Goal: Task Accomplishment & Management: Manage account settings

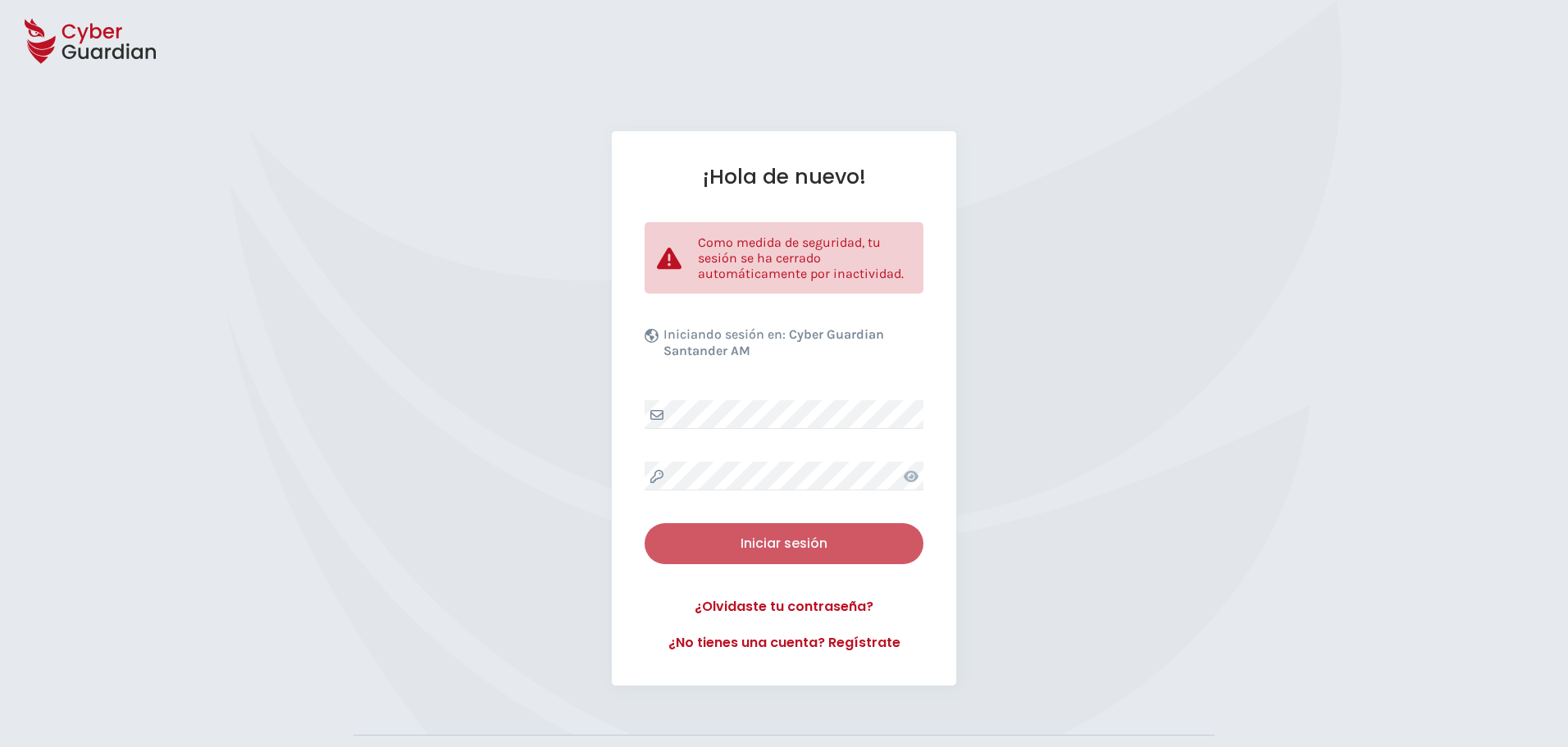
click at [793, 543] on div "Iniciar sesión" at bounding box center [784, 544] width 255 height 20
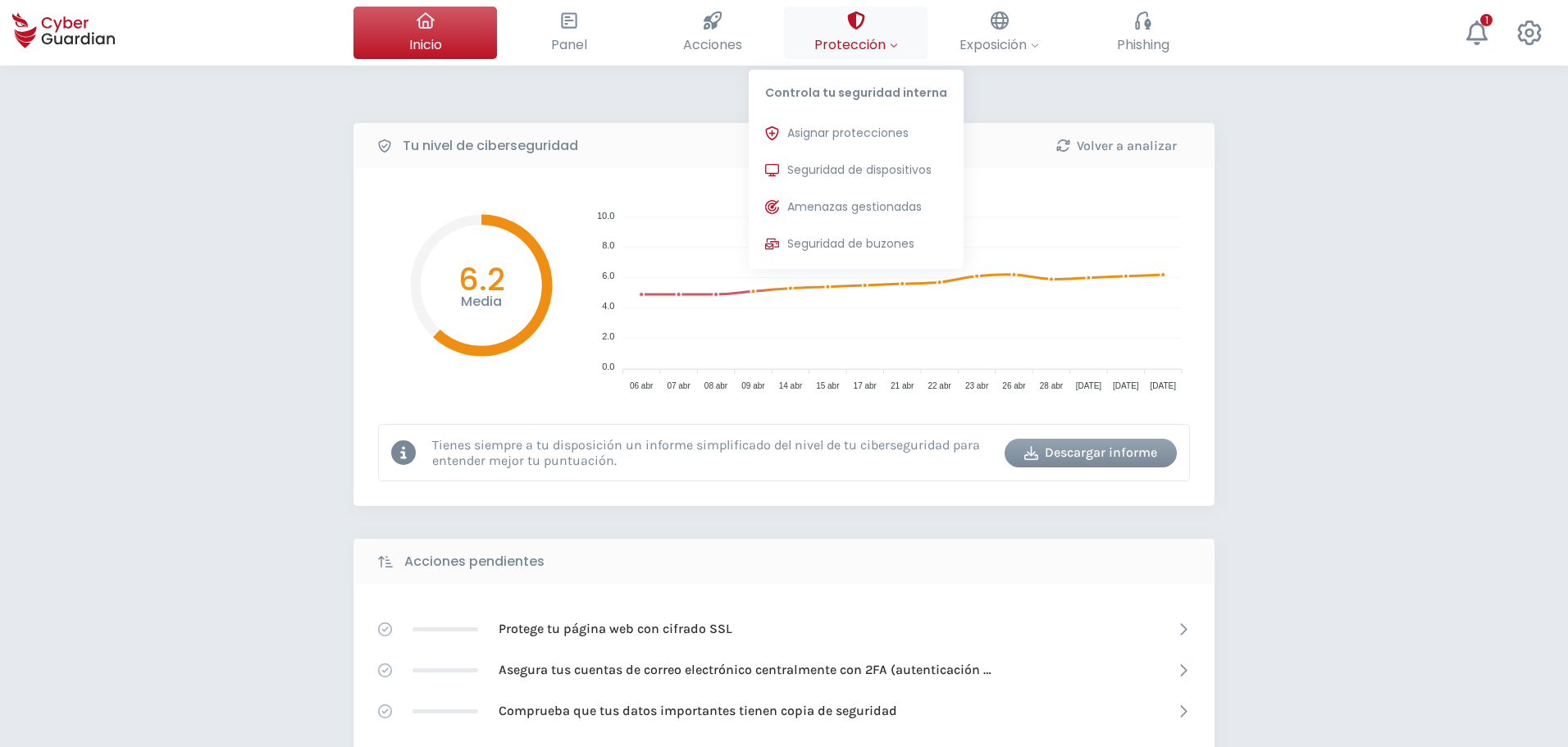
click at [875, 39] on span "Protección" at bounding box center [856, 45] width 84 height 21
click at [844, 170] on span "Seguridad de dispositivos" at bounding box center [860, 170] width 144 height 17
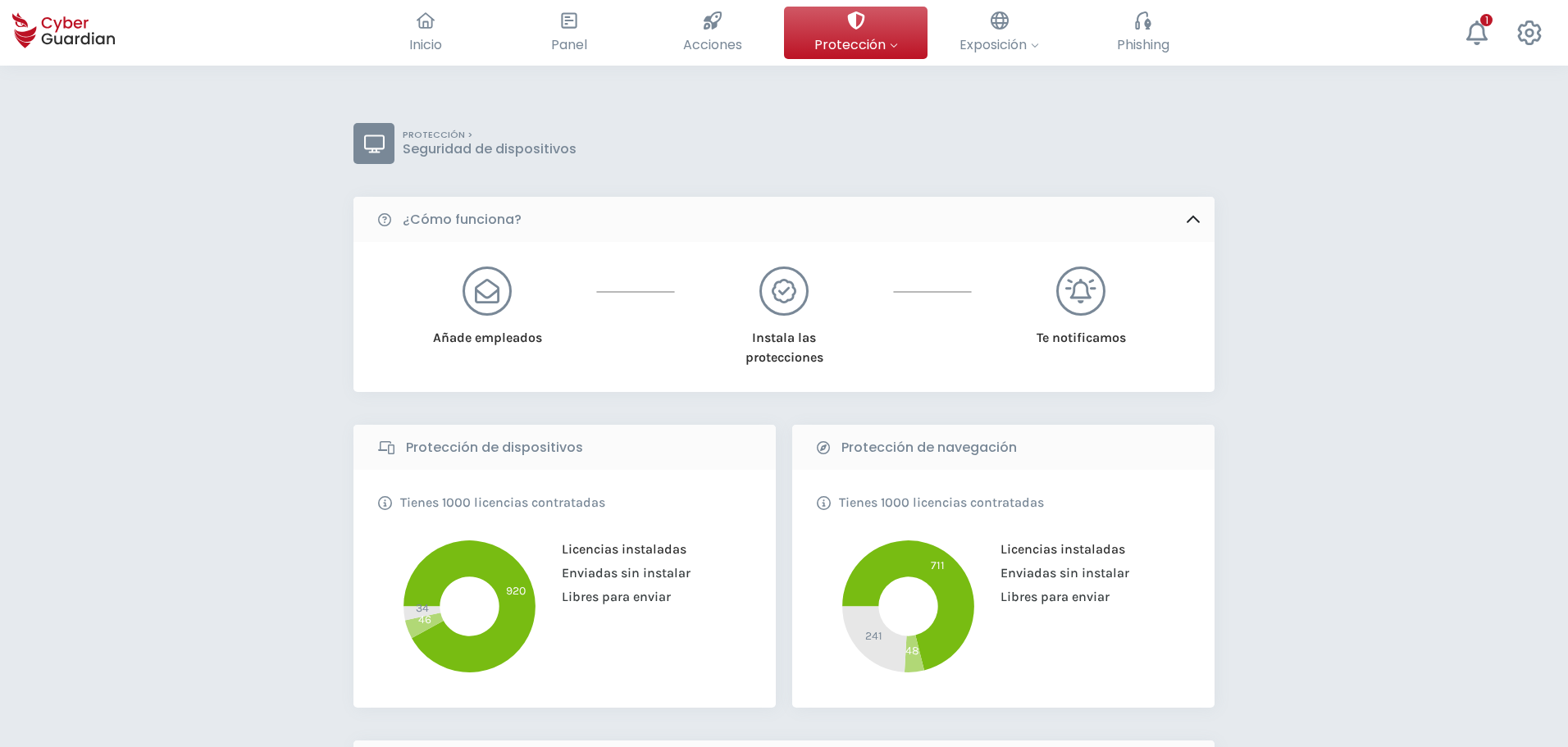
scroll to position [492, 0]
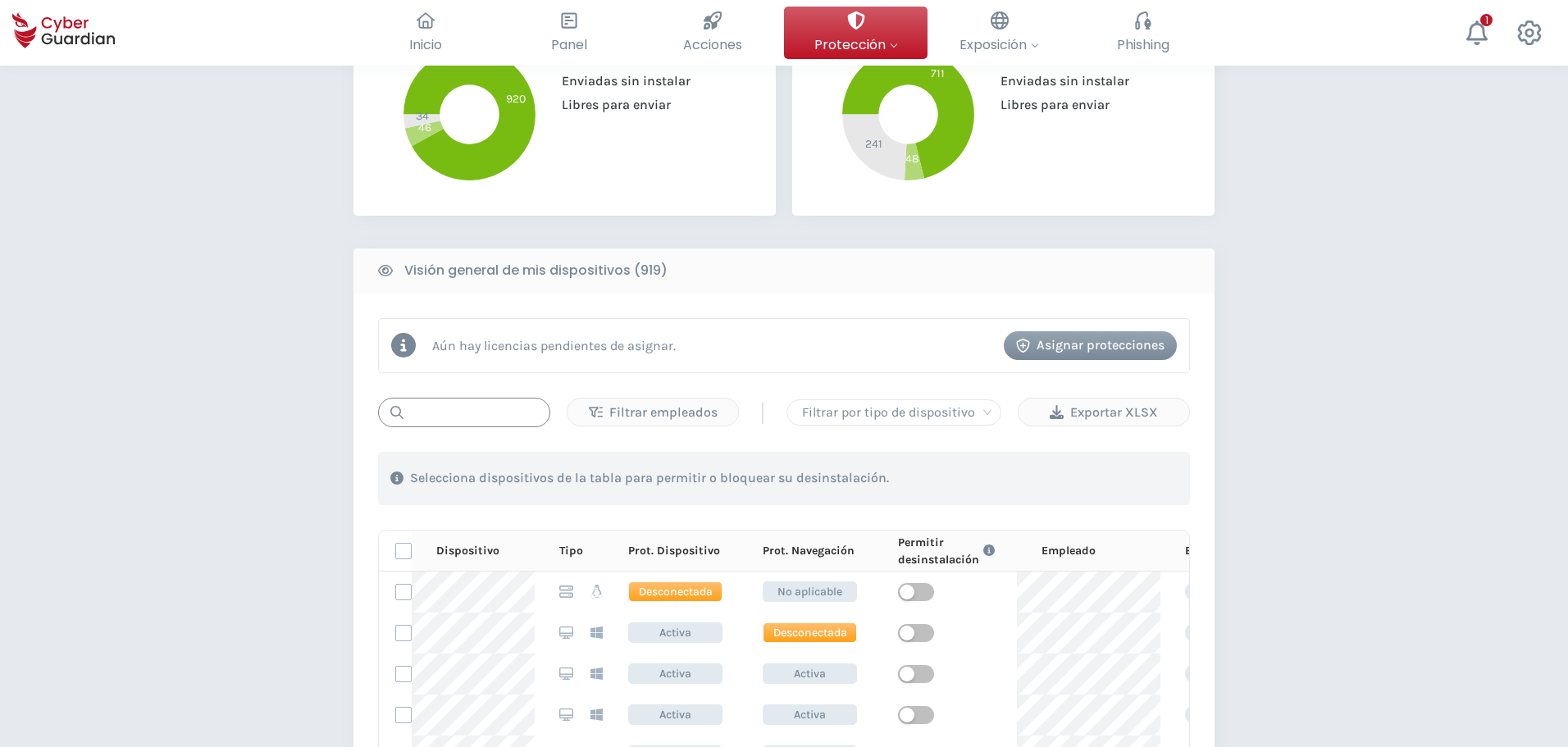
click at [452, 416] on input "text" at bounding box center [464, 412] width 172 height 29
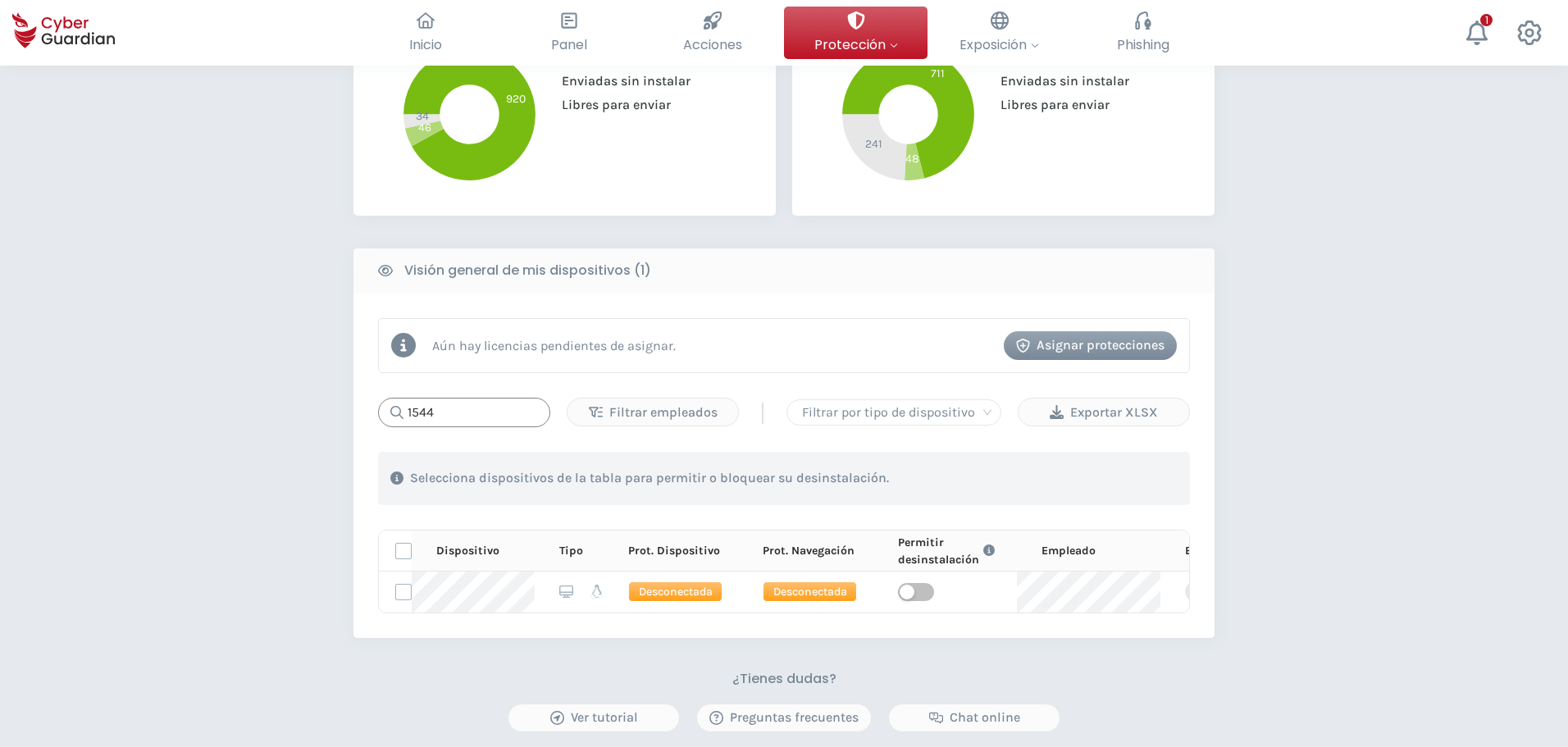
click at [462, 414] on input "1544" at bounding box center [464, 412] width 172 height 29
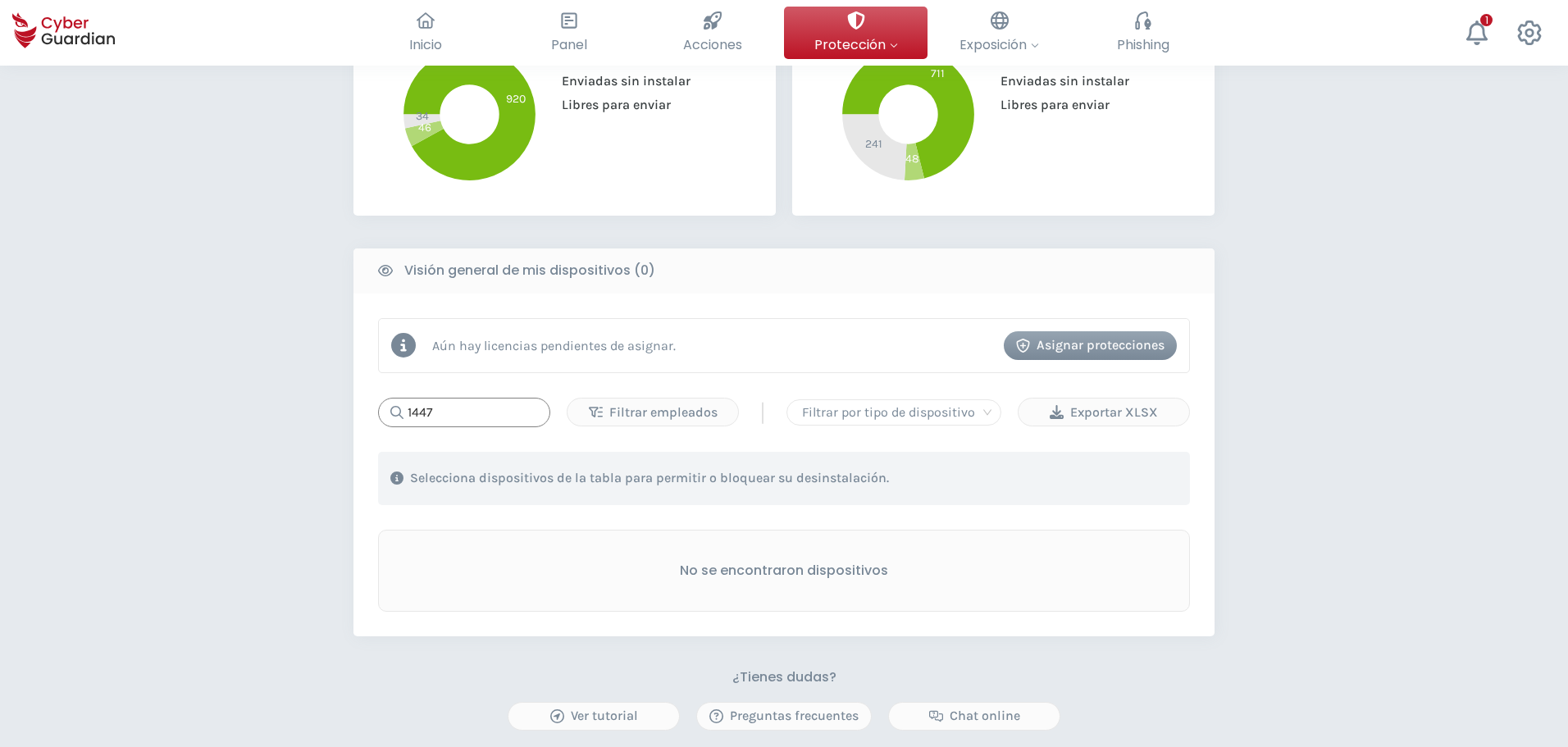
type input "1447"
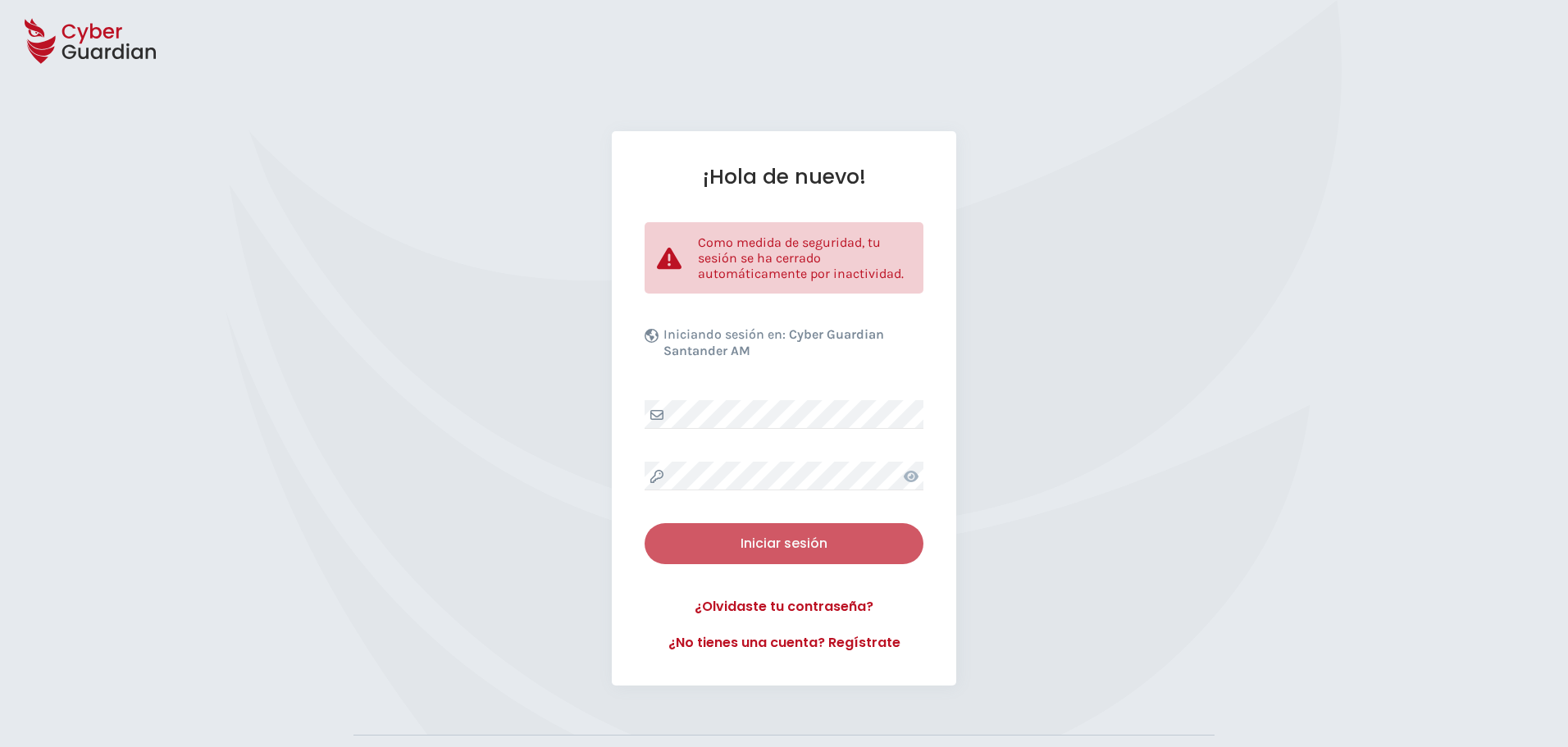
click at [802, 490] on div "Iniciar sesión" at bounding box center [784, 544] width 255 height 20
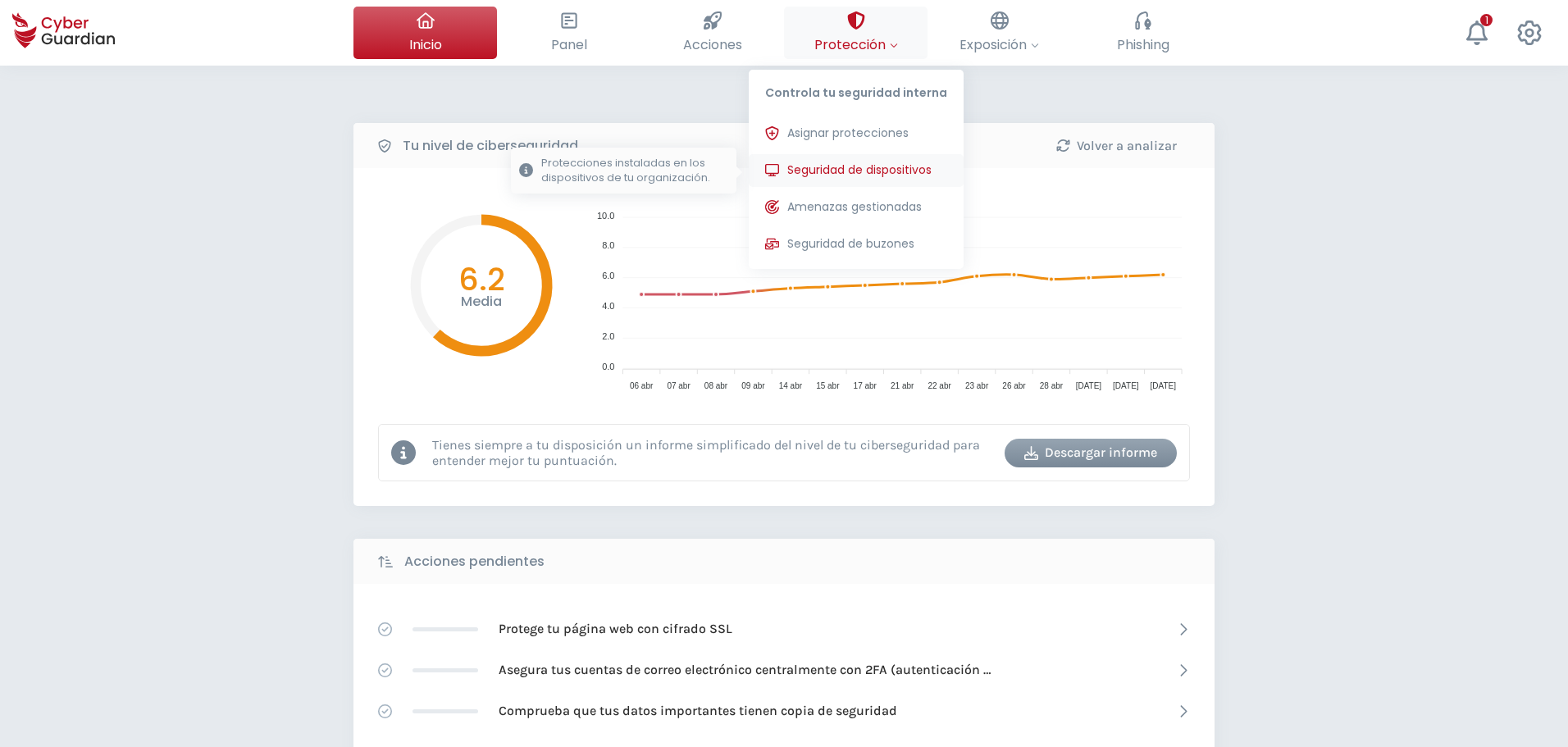
click at [832, 169] on span "Seguridad de dispositivos" at bounding box center [860, 170] width 144 height 17
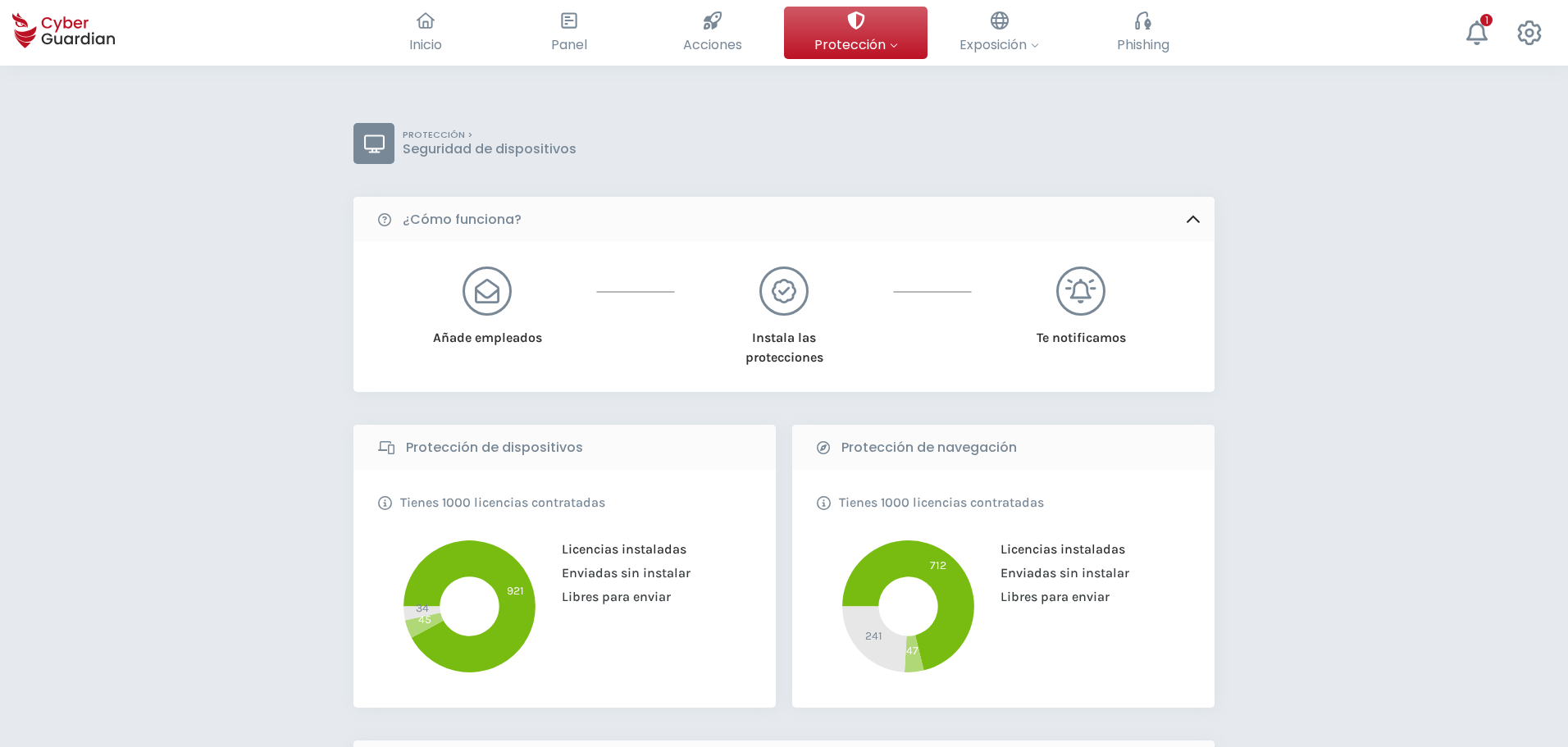
scroll to position [492, 0]
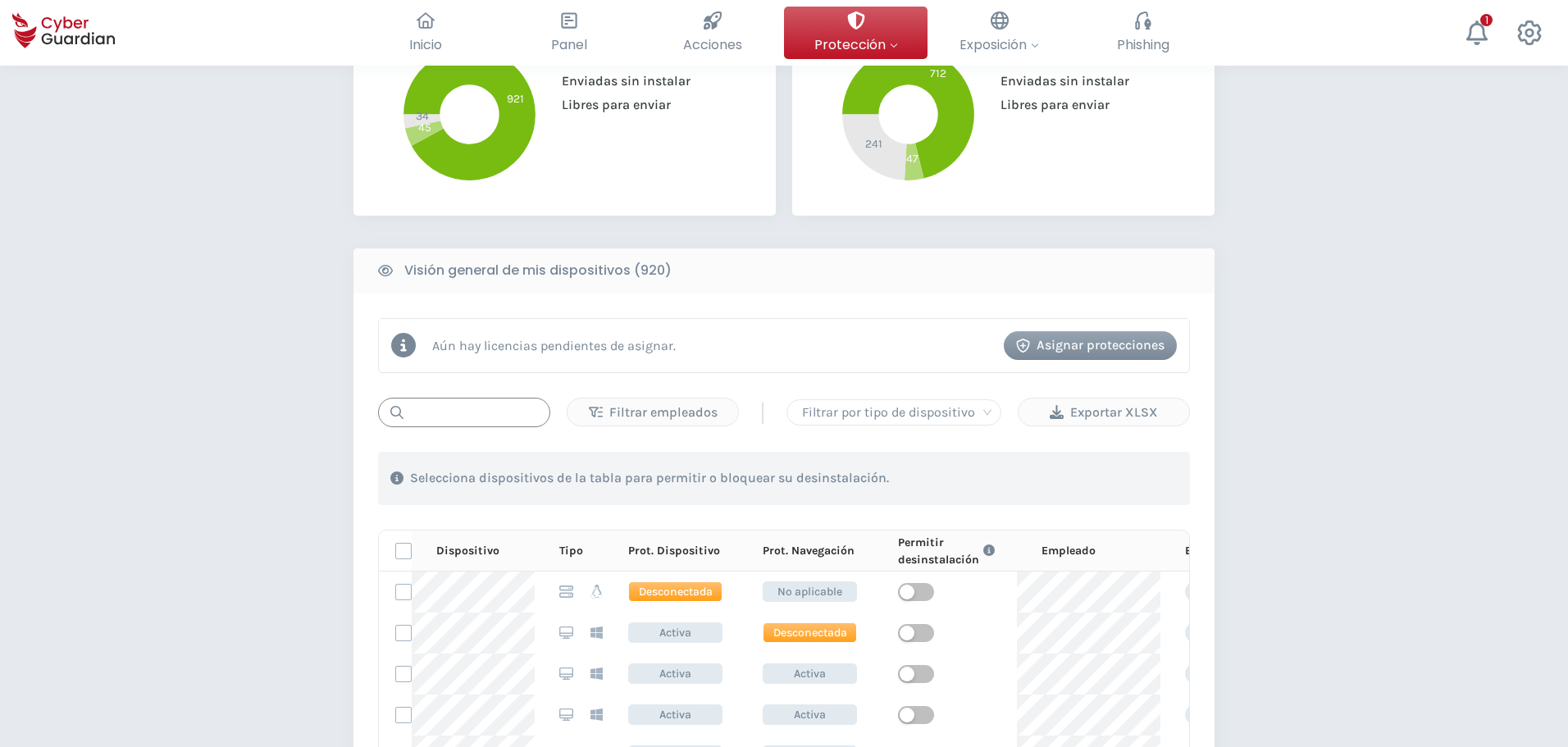
click at [473, 411] on input "text" at bounding box center [464, 412] width 172 height 29
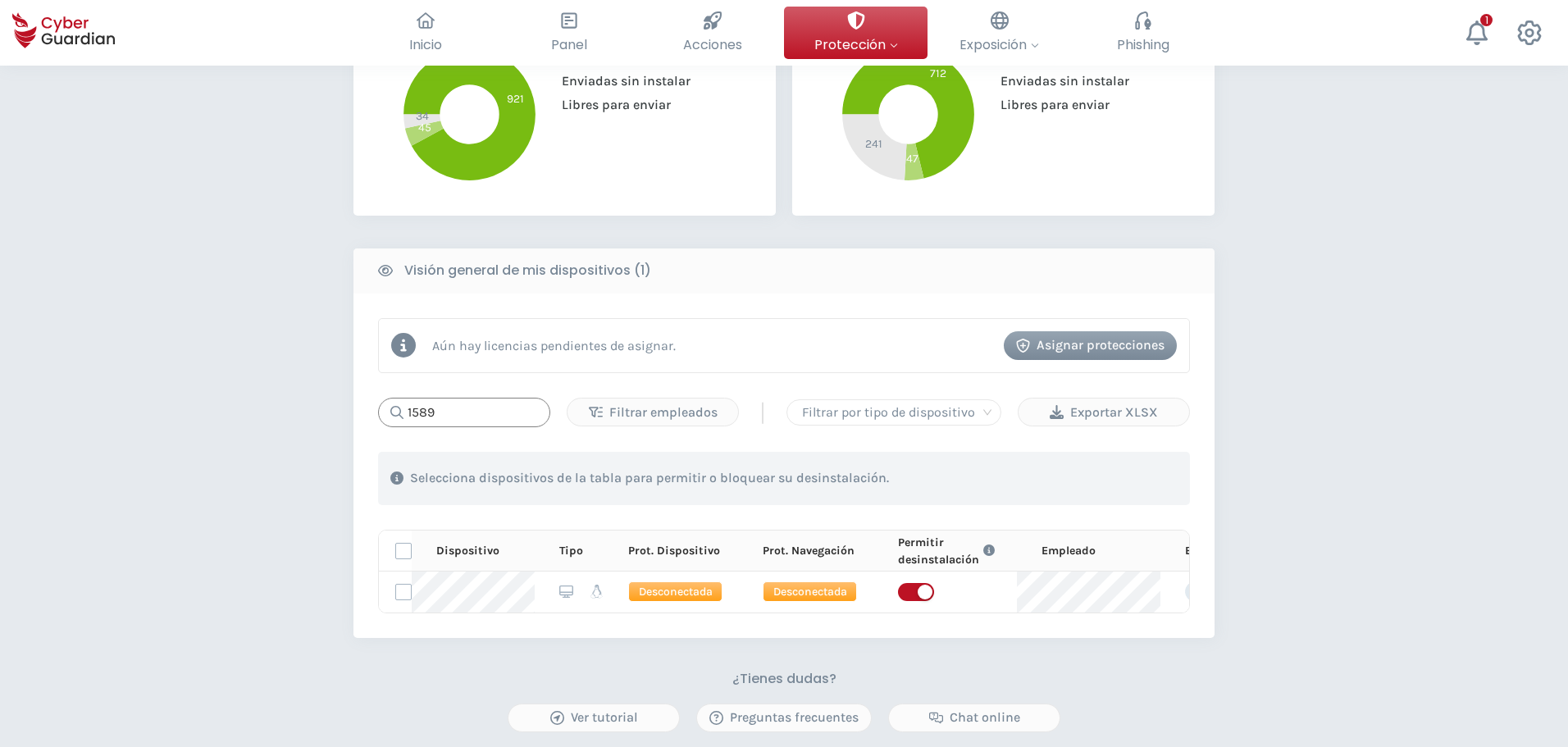
drag, startPoint x: 458, startPoint y: 411, endPoint x: 374, endPoint y: 393, distance: 85.9
click at [374, 393] on div "Aún hay licencias pendientes de asignar. Asignar protecciones 1589 Filtrar empl…" at bounding box center [784, 466] width 861 height 345
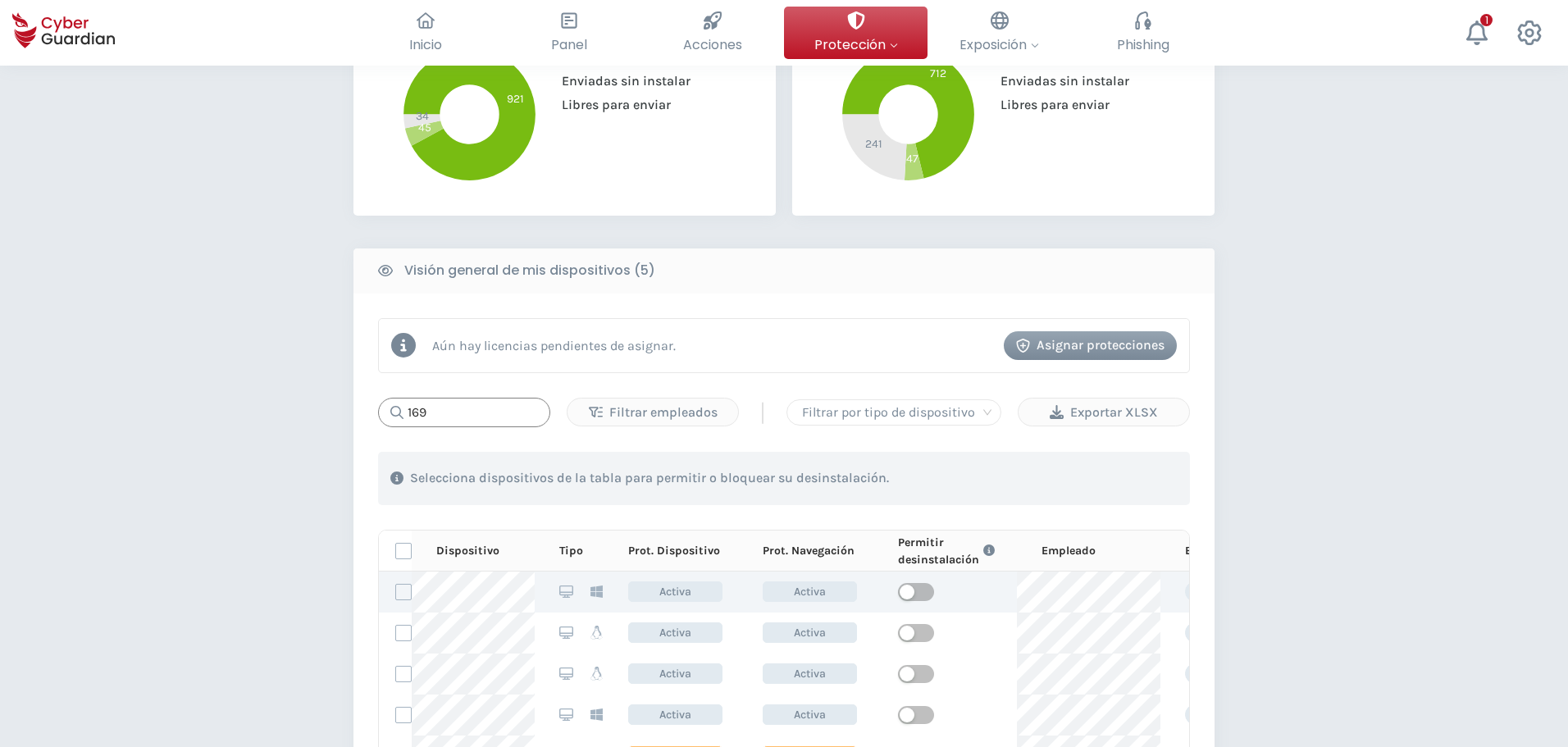
type input "1696"
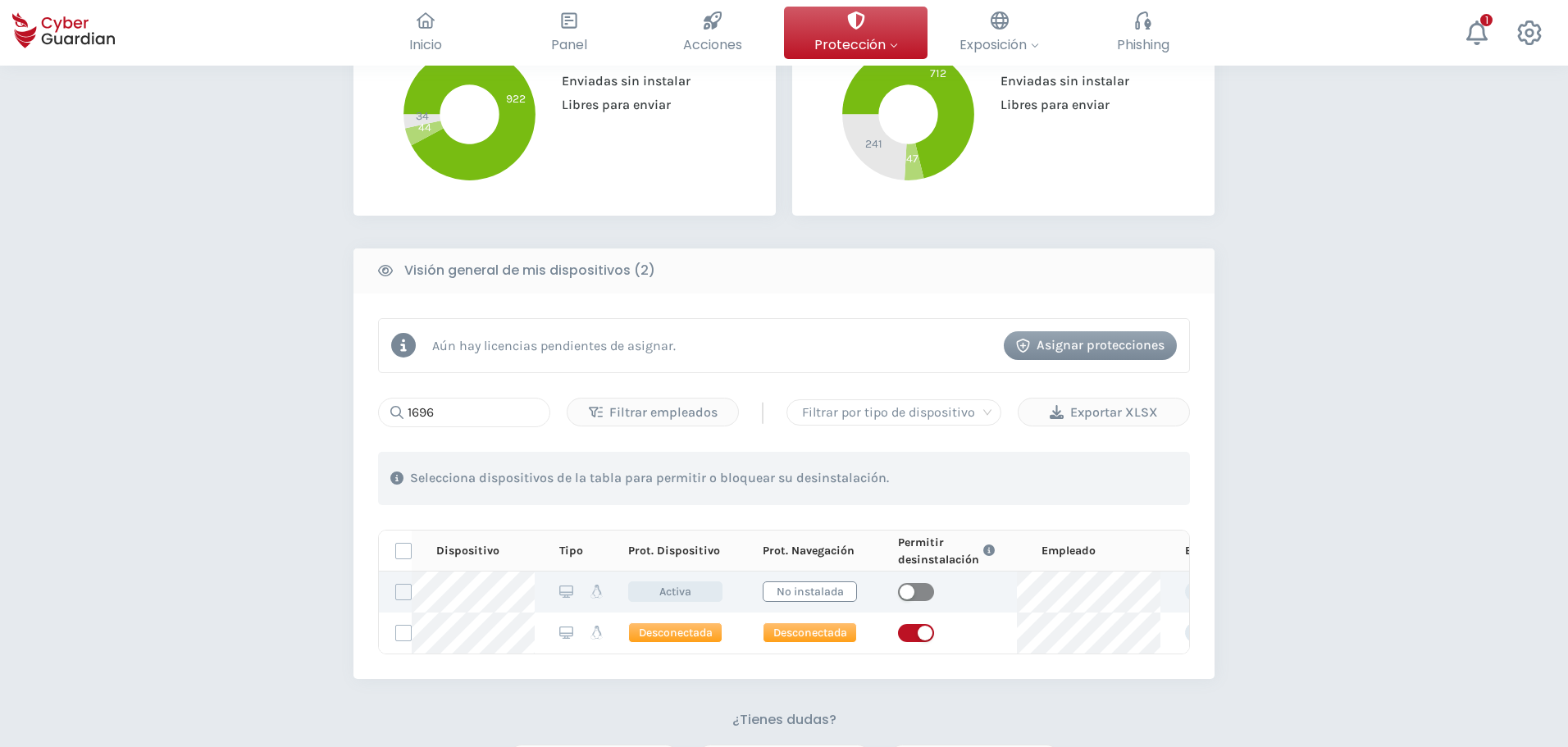
click at [832, 490] on span "button" at bounding box center [916, 592] width 36 height 18
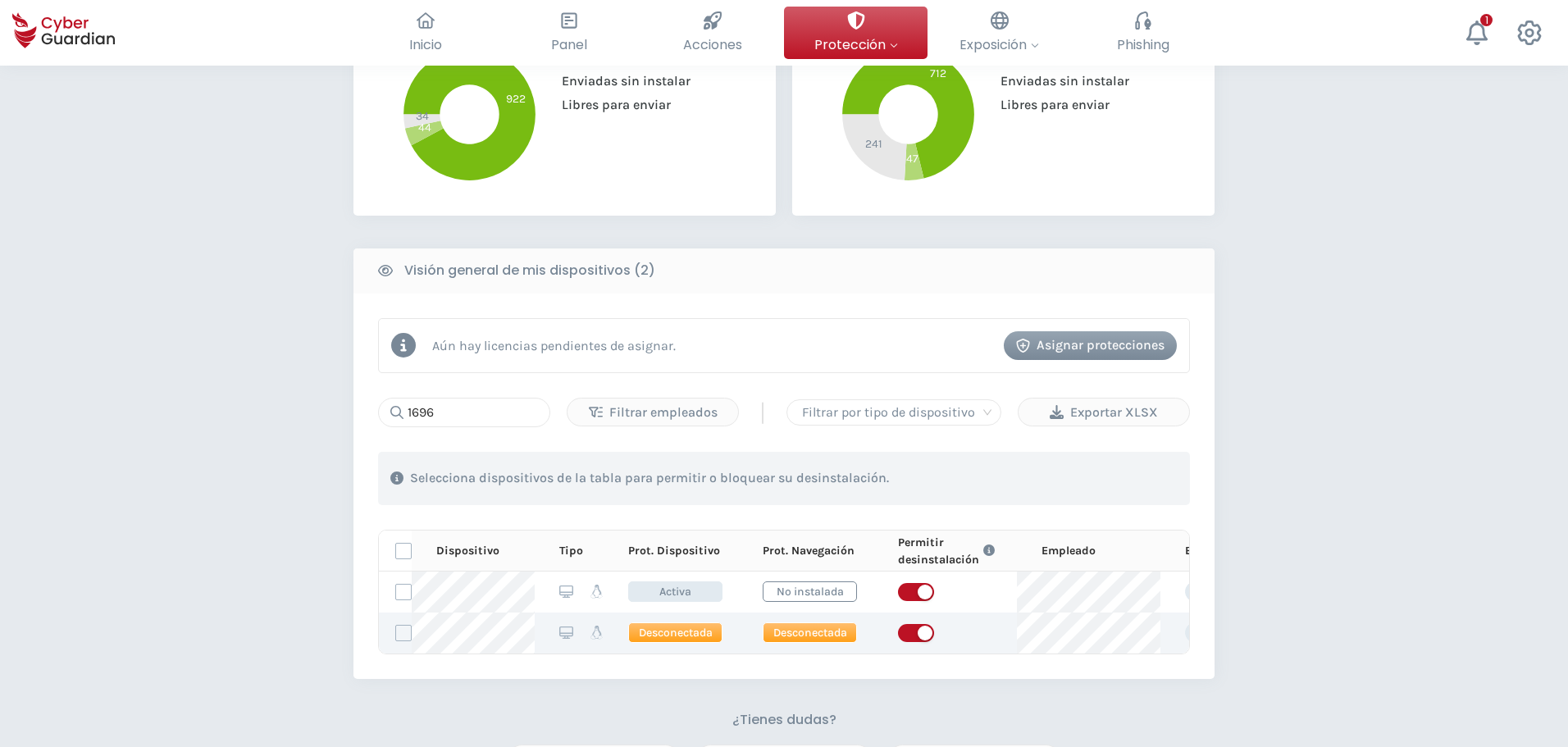
click at [832, 490] on span "button" at bounding box center [916, 633] width 36 height 18
